Goal: Transaction & Acquisition: Purchase product/service

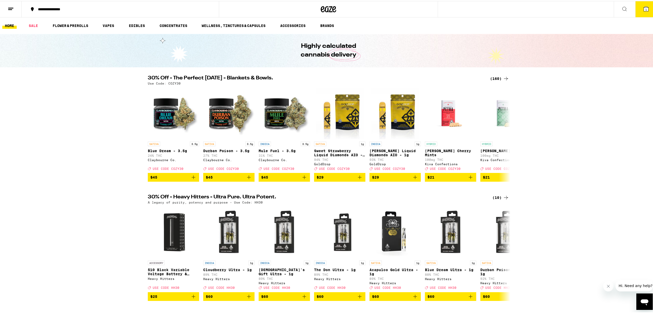
click at [644, 10] on icon at bounding box center [646, 8] width 5 height 5
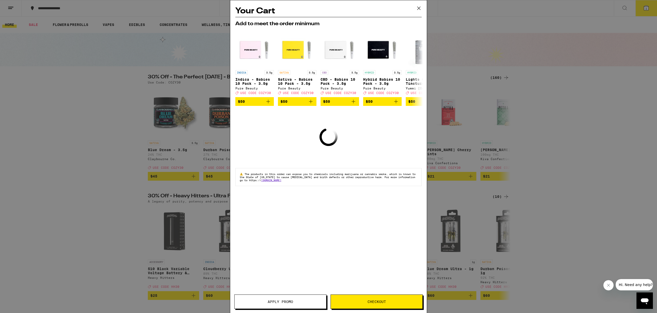
click at [418, 8] on icon at bounding box center [419, 8] width 8 height 8
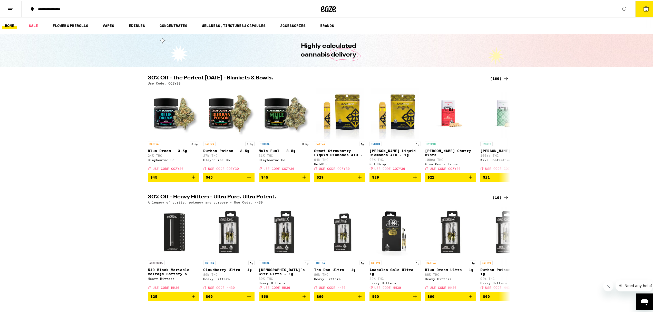
click at [586, 126] on div "30% Off - The Perfect [DATE] - Blankets & Bowls. (160) Use Code: COZY30 SATIVA …" at bounding box center [328, 127] width 657 height 106
click at [639, 9] on button "1" at bounding box center [647, 8] width 22 height 16
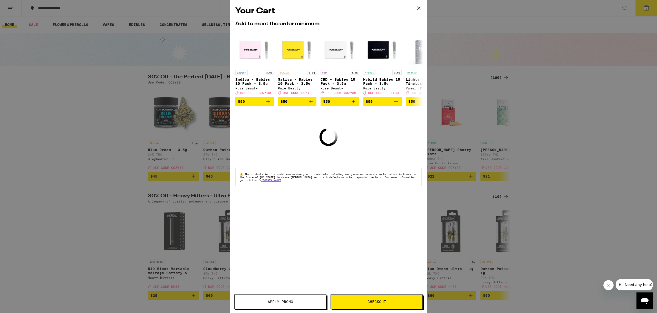
click at [417, 5] on icon at bounding box center [419, 8] width 8 height 8
